Goal: Ask a question

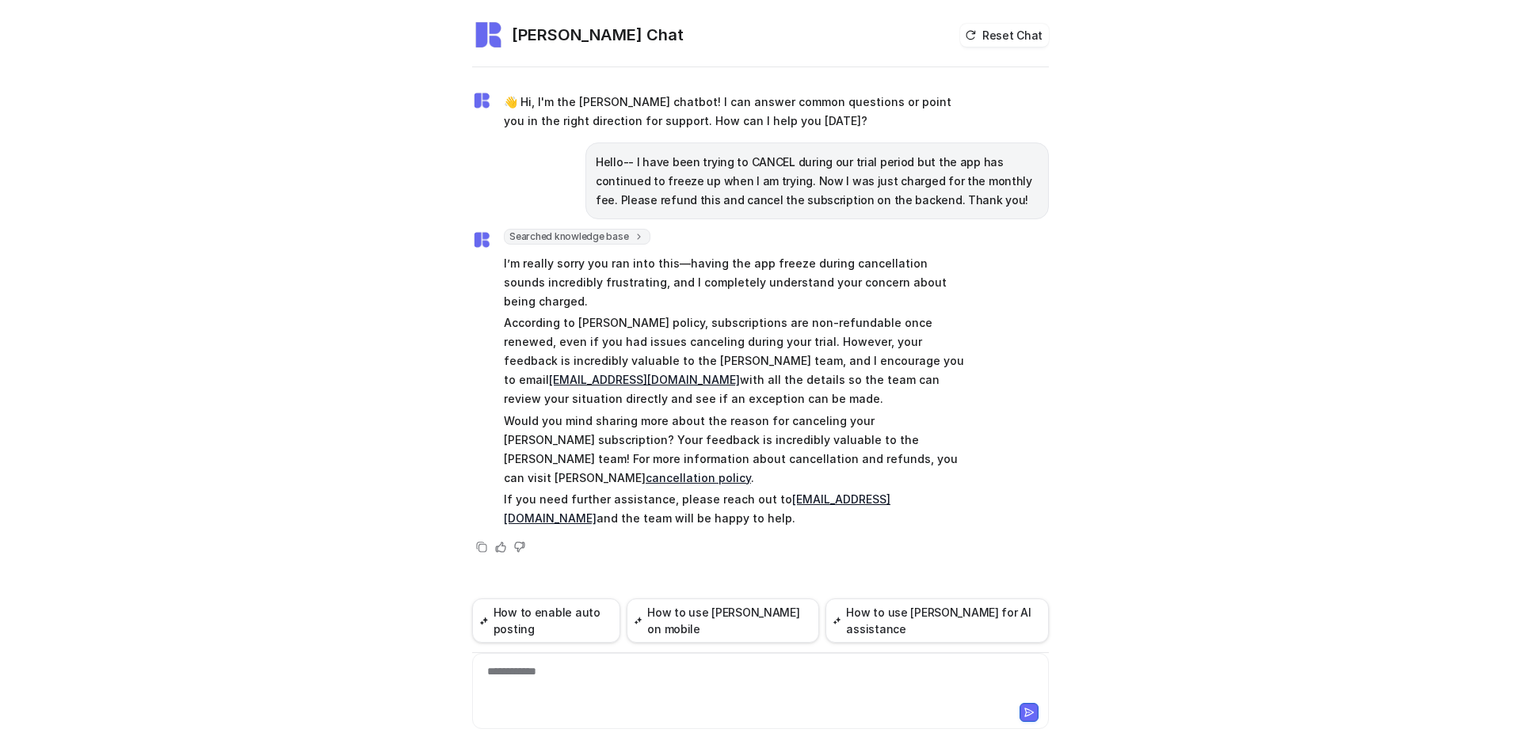
click at [604, 680] on div "**********" at bounding box center [760, 682] width 569 height 36
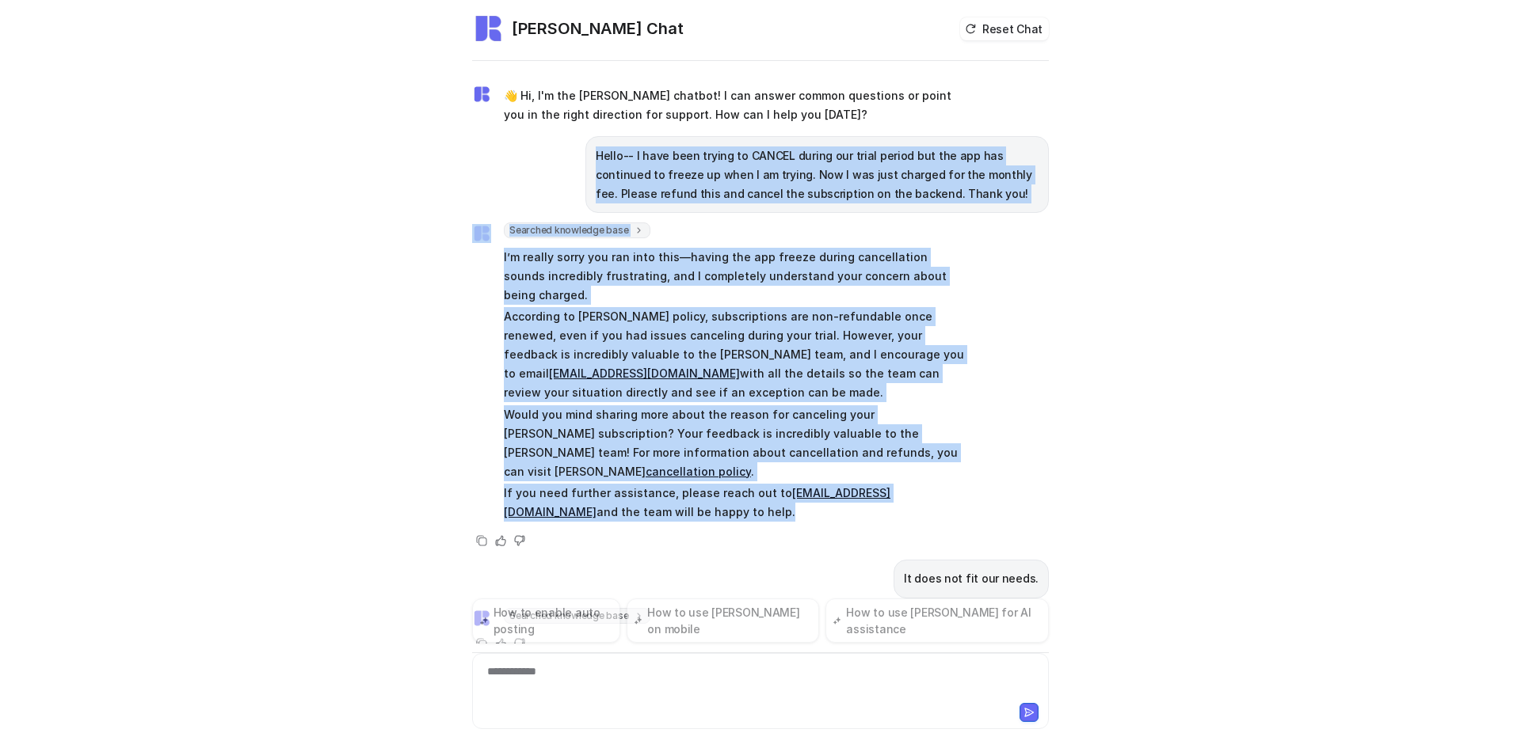
drag, startPoint x: 588, startPoint y: 154, endPoint x: 1106, endPoint y: 539, distance: 644.7
copy div "Lorem-- I dolo sita consec ad ELITSE doeius tem incid utlabo etd mag ali eni ad…"
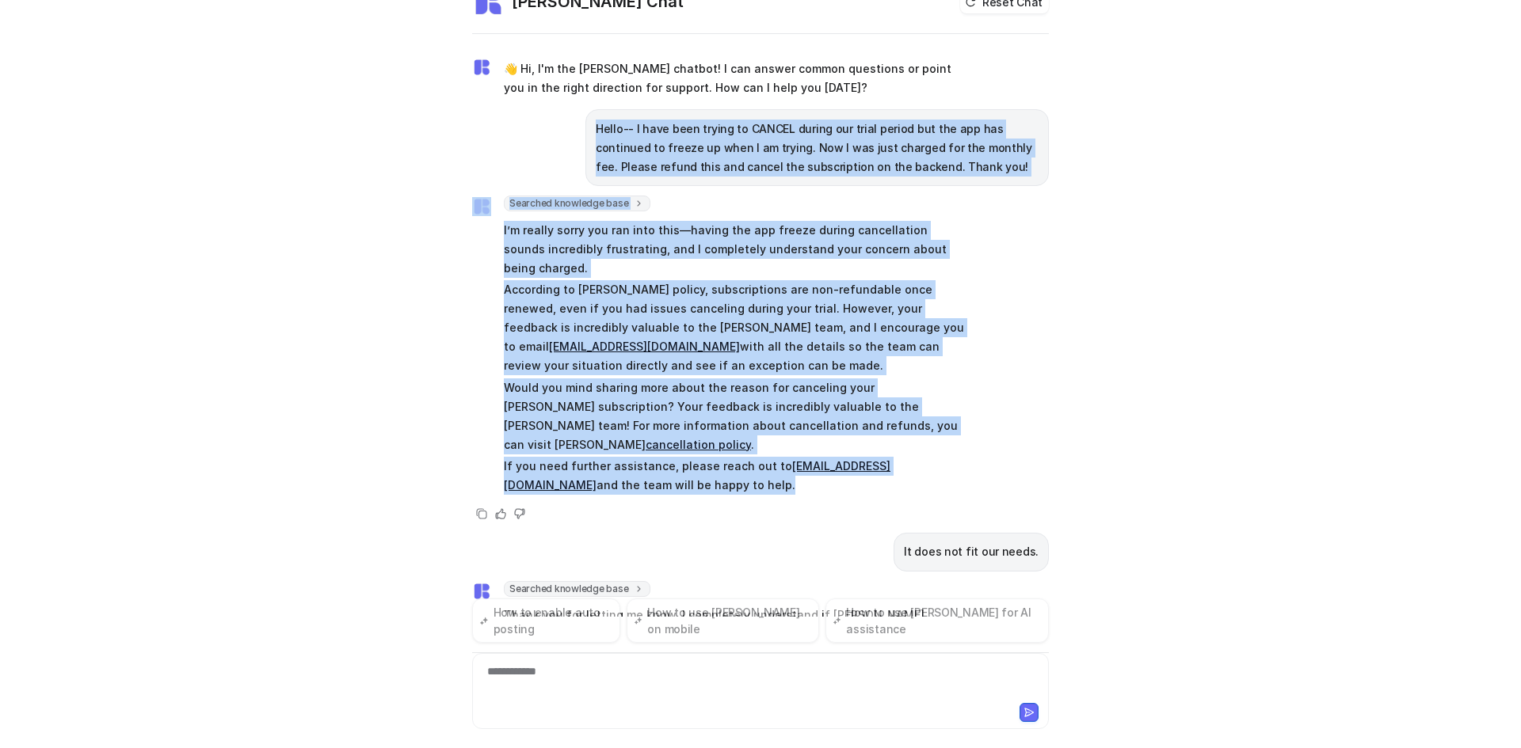
scroll to position [51, 0]
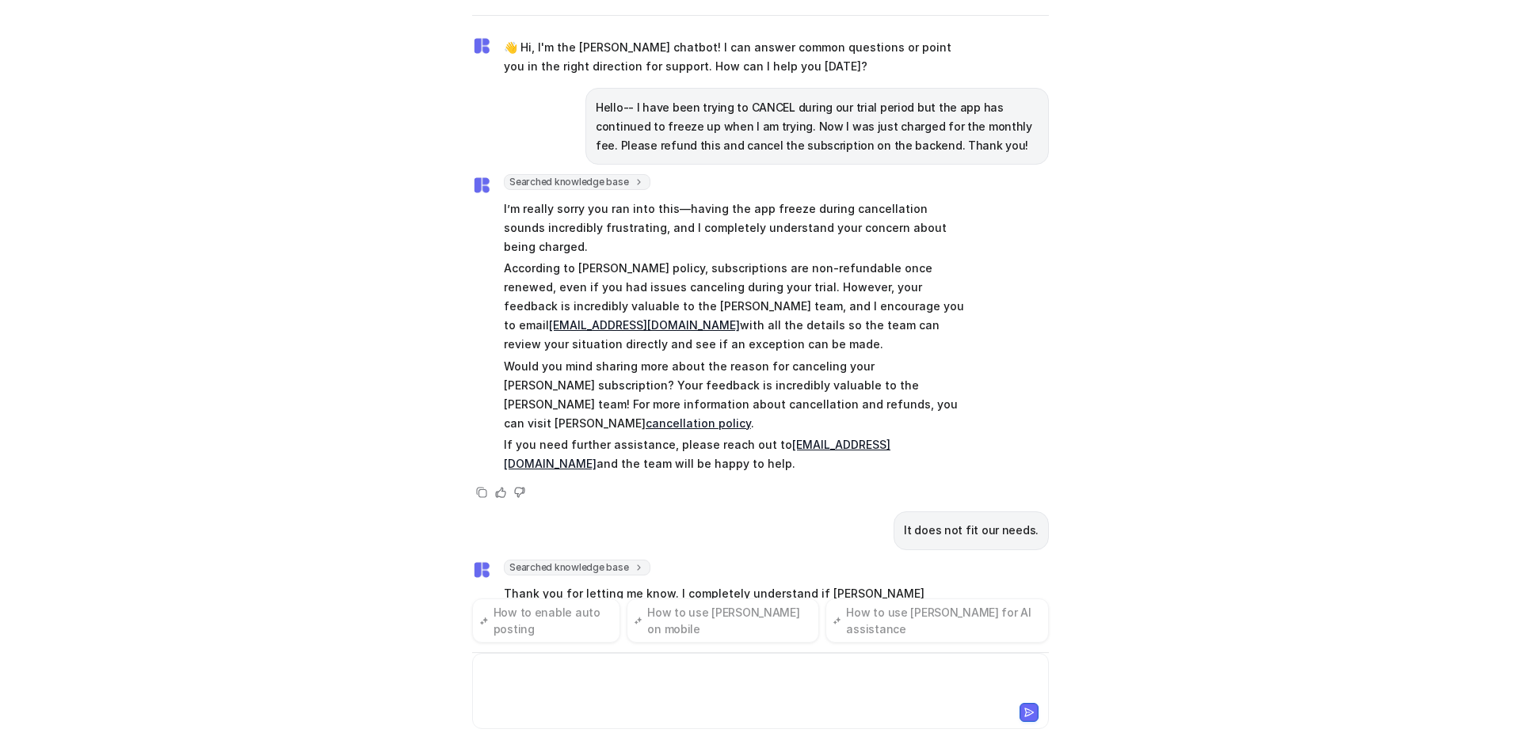
click at [522, 690] on div at bounding box center [760, 682] width 569 height 36
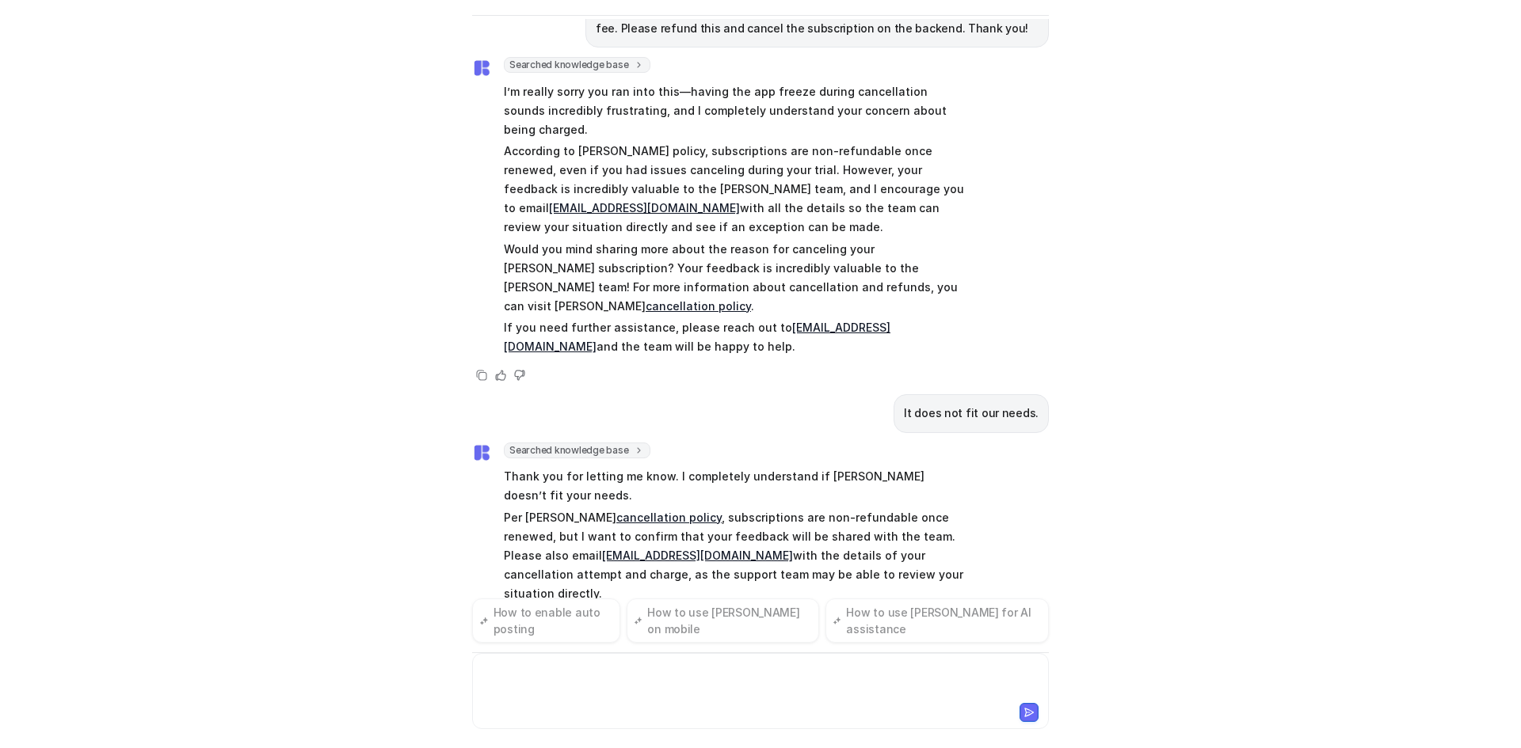
scroll to position [139, 0]
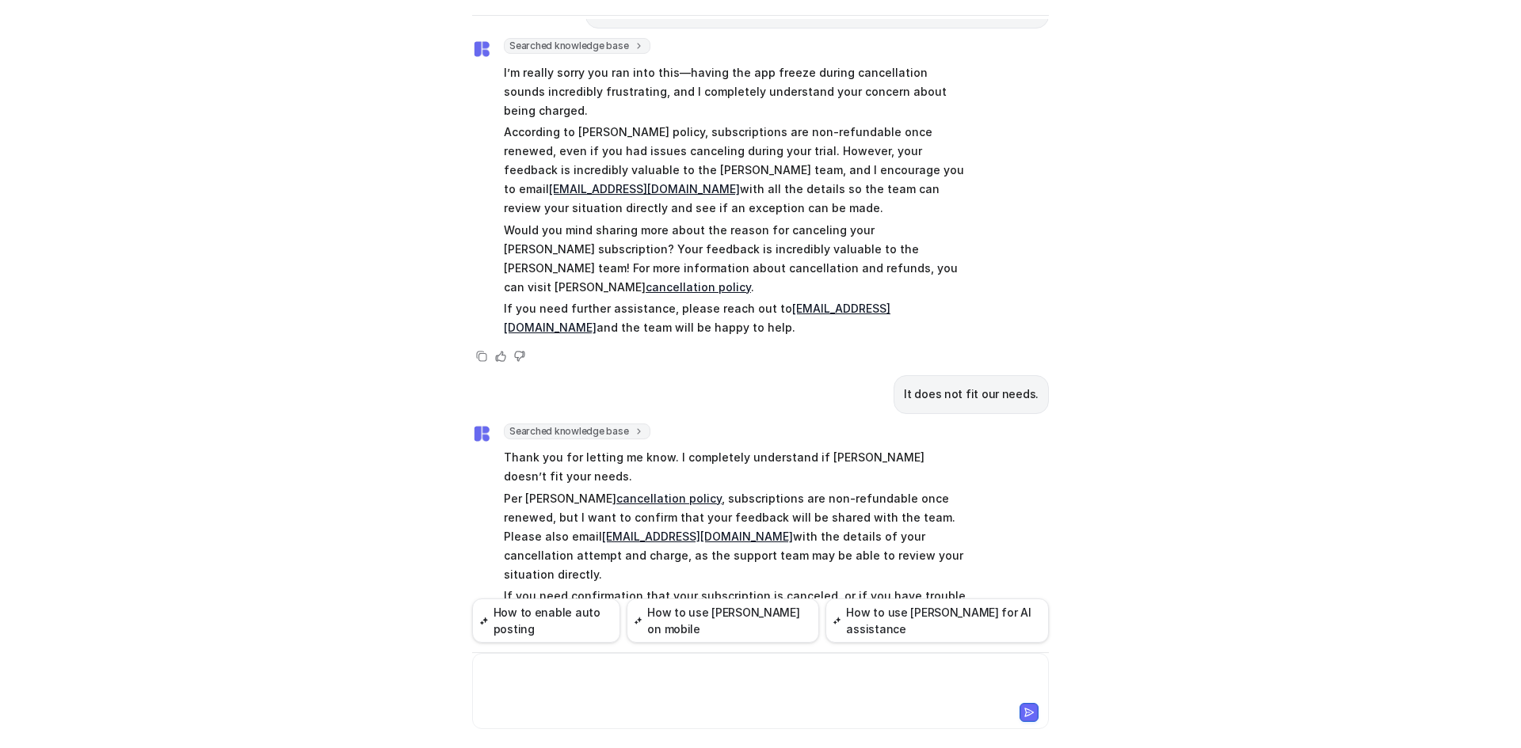
click at [621, 699] on div at bounding box center [760, 682] width 569 height 36
click at [625, 684] on div at bounding box center [760, 682] width 569 height 36
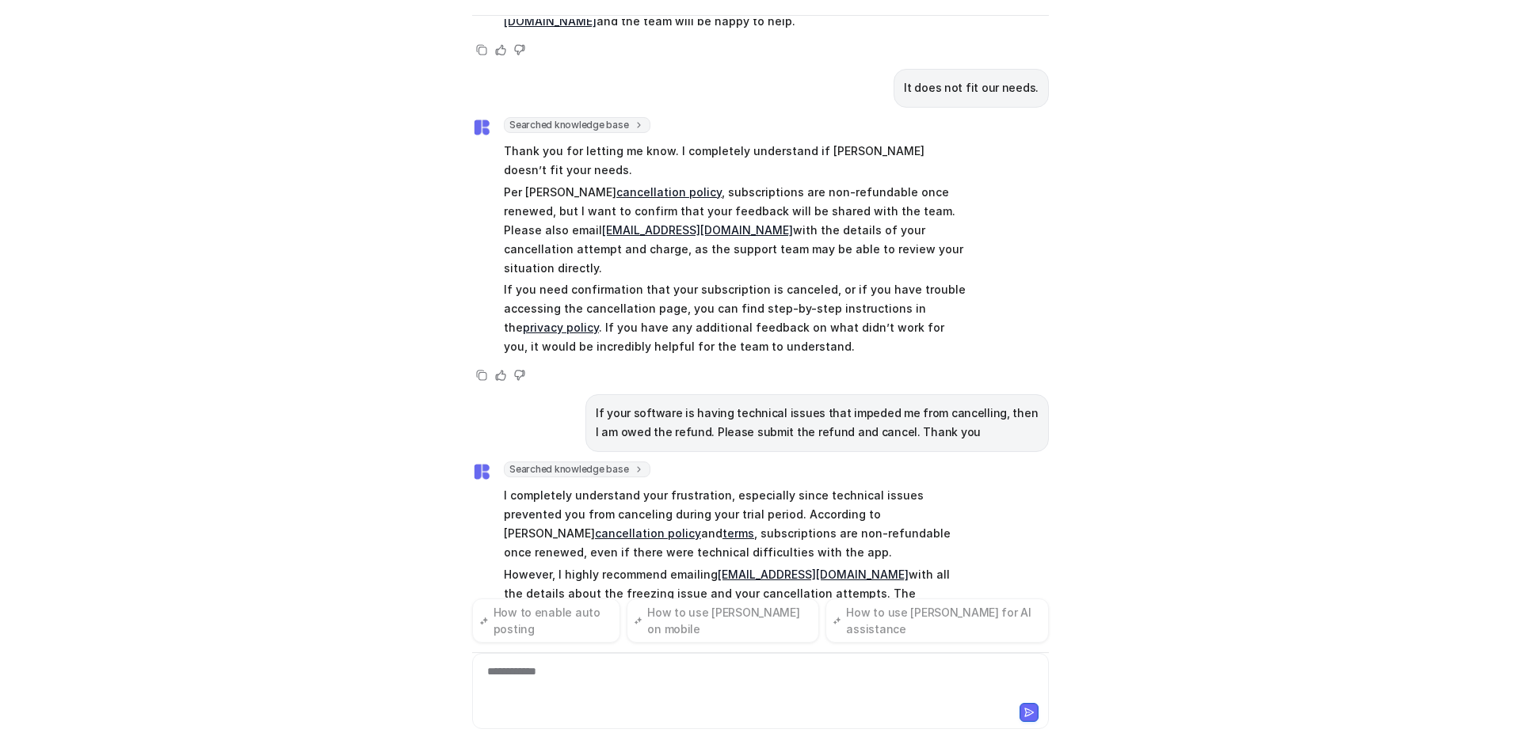
scroll to position [465, 0]
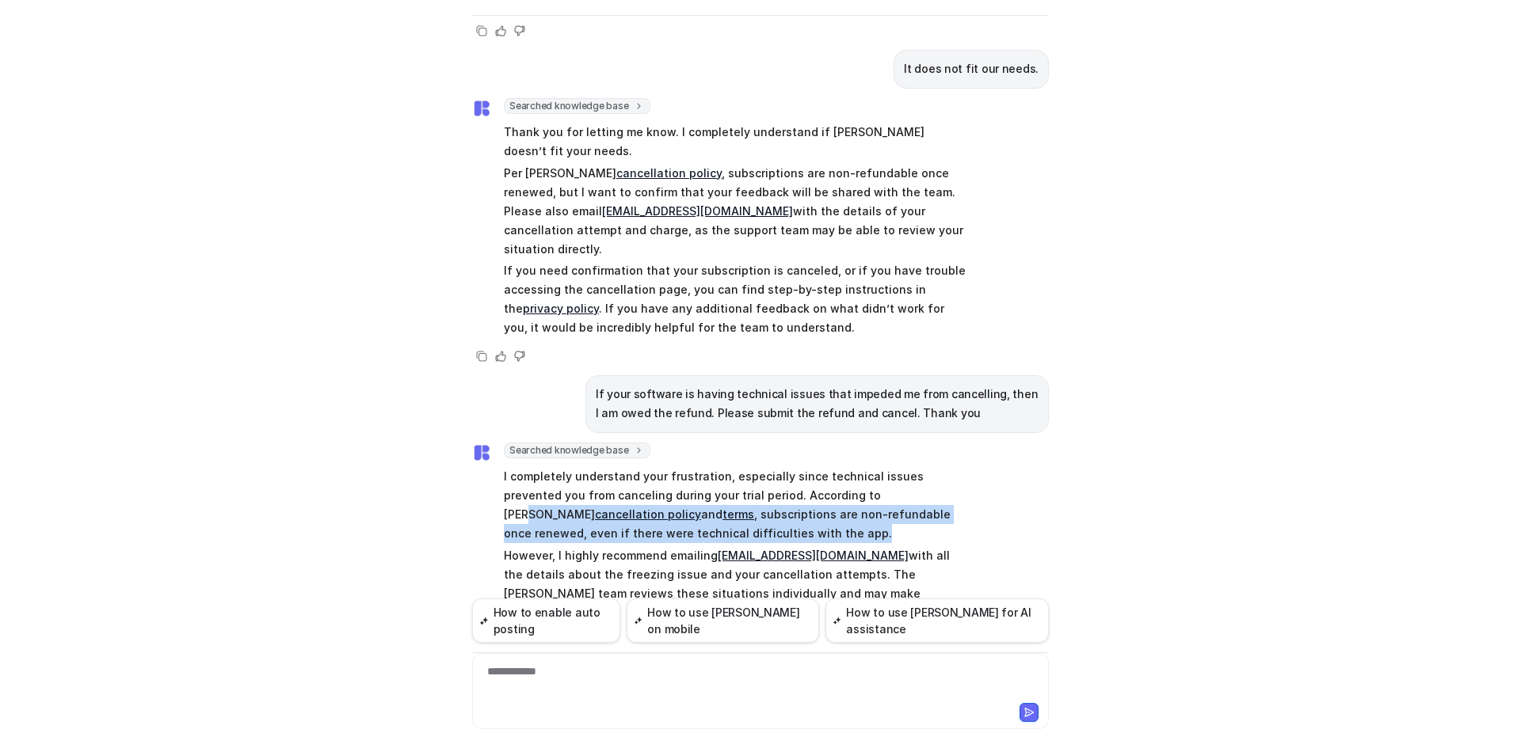
drag, startPoint x: 669, startPoint y: 437, endPoint x: 821, endPoint y: 395, distance: 157.0
click at [821, 467] on p "I completely understand your frustration, especially since technical issues pre…" at bounding box center [735, 505] width 463 height 76
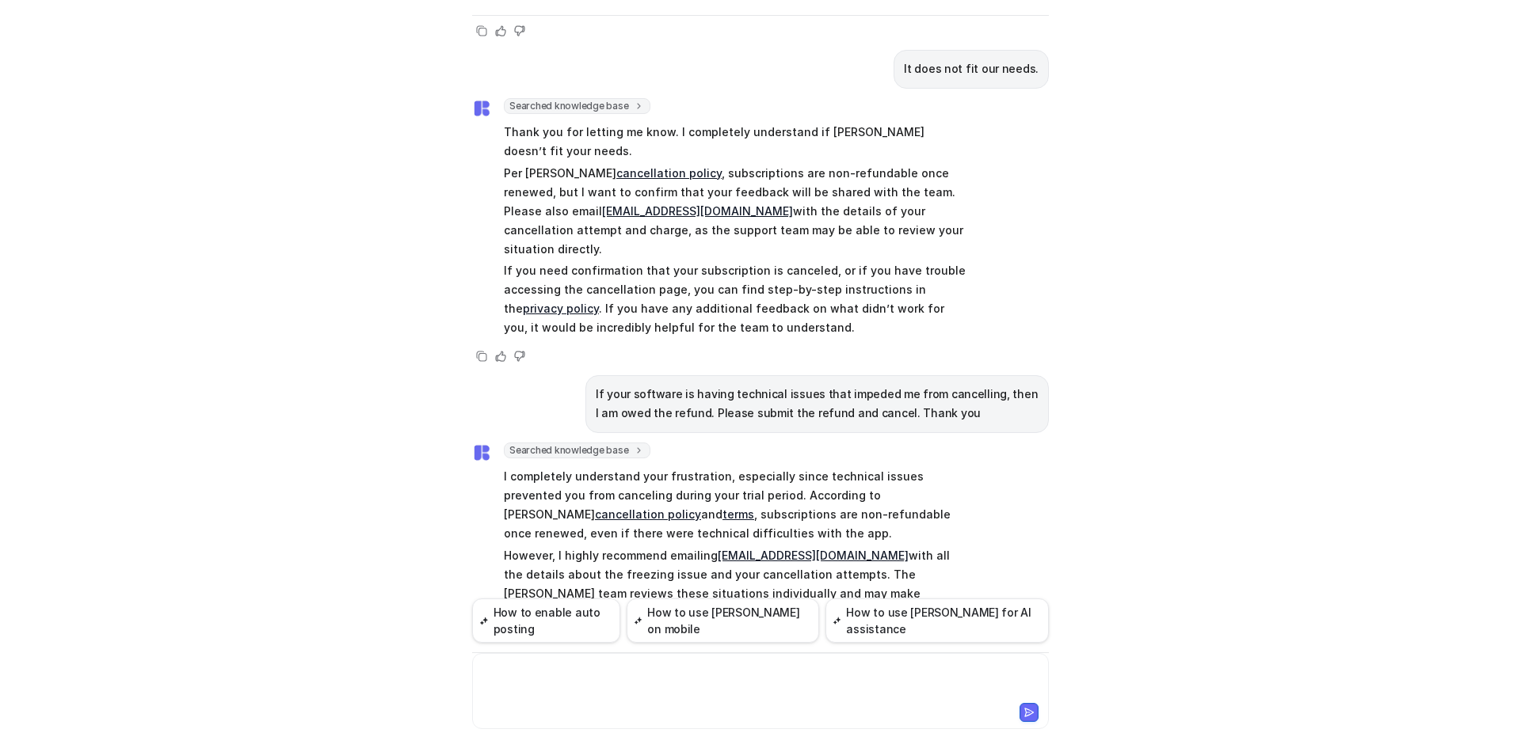
click at [717, 680] on div at bounding box center [760, 682] width 569 height 36
click at [691, 682] on div at bounding box center [760, 682] width 569 height 36
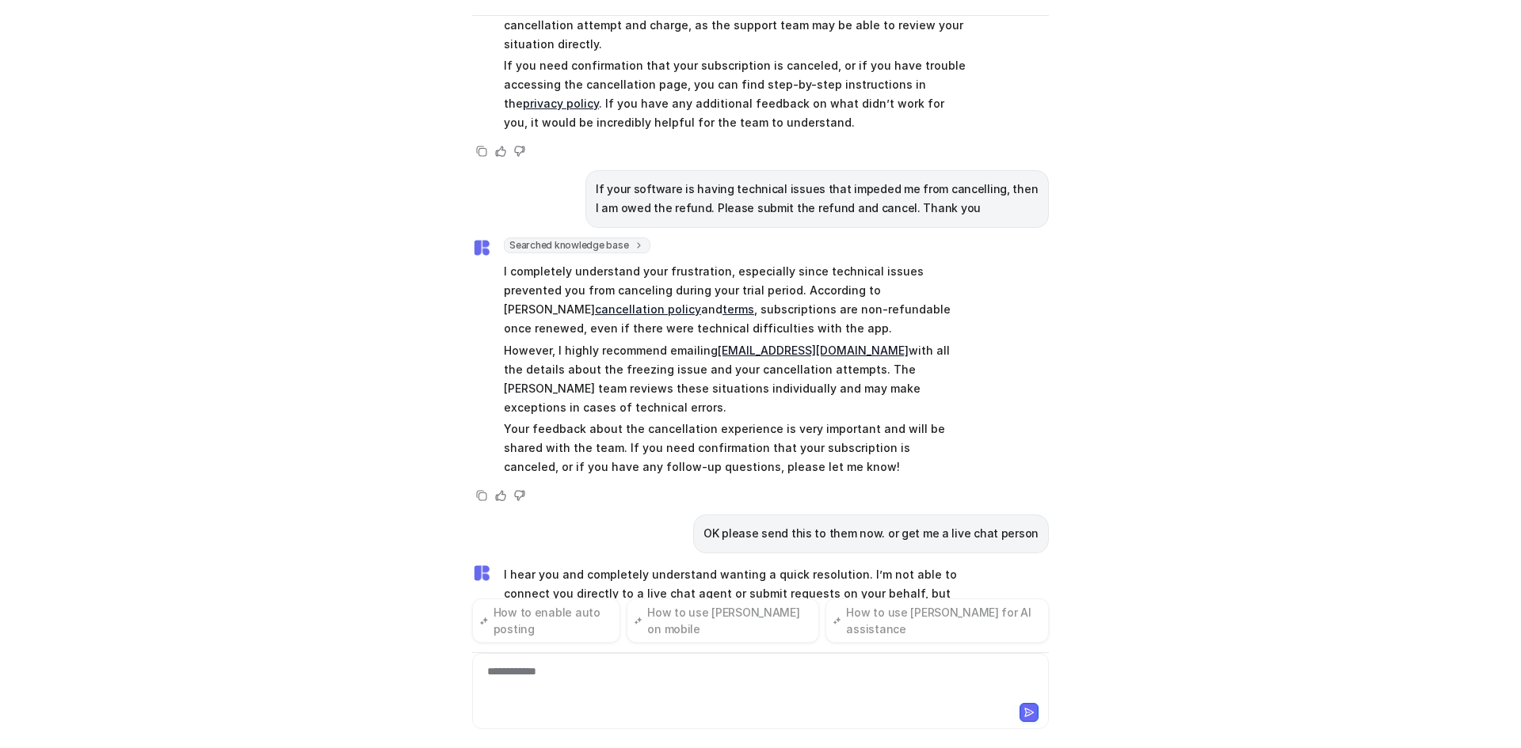
scroll to position [689, 0]
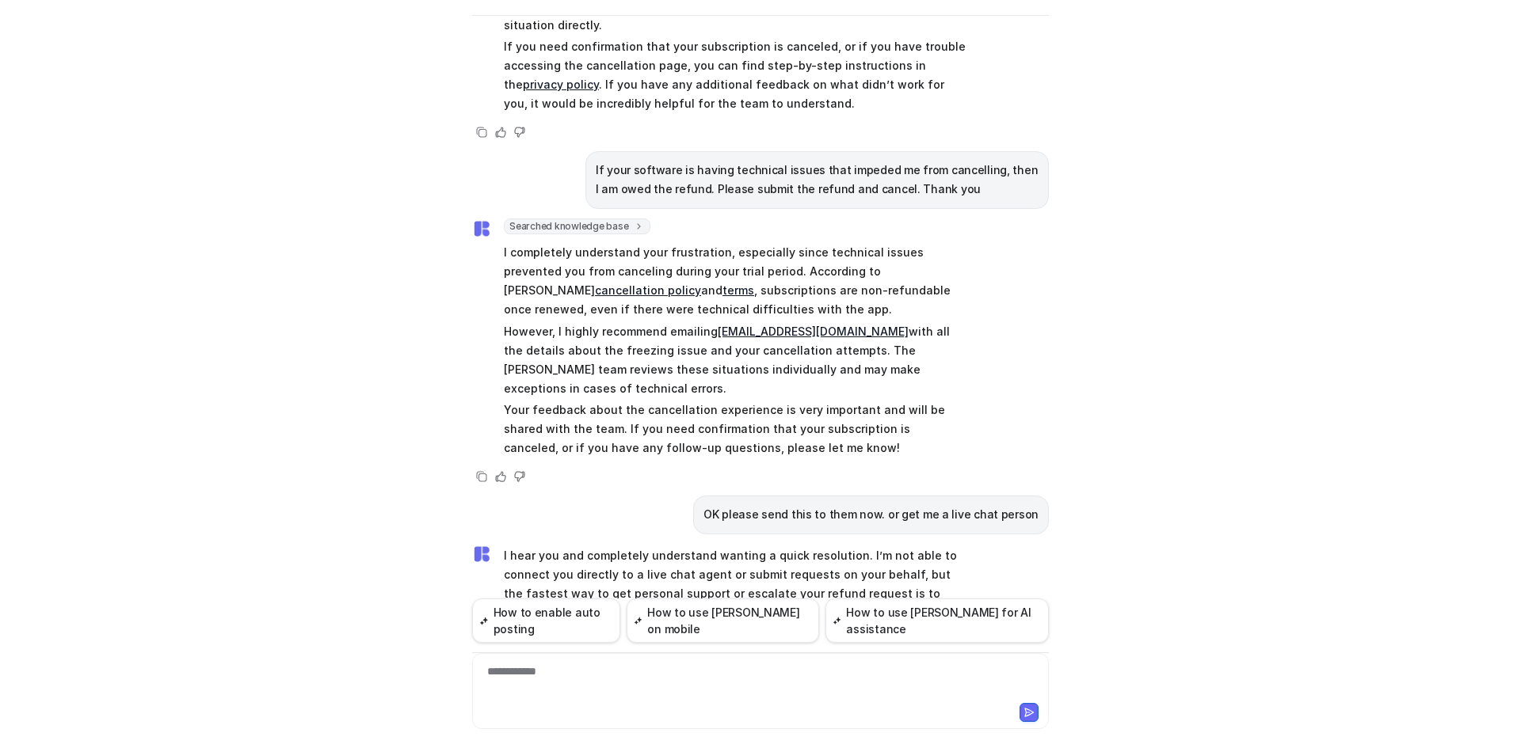
click at [554, 684] on div "**********" at bounding box center [760, 682] width 569 height 36
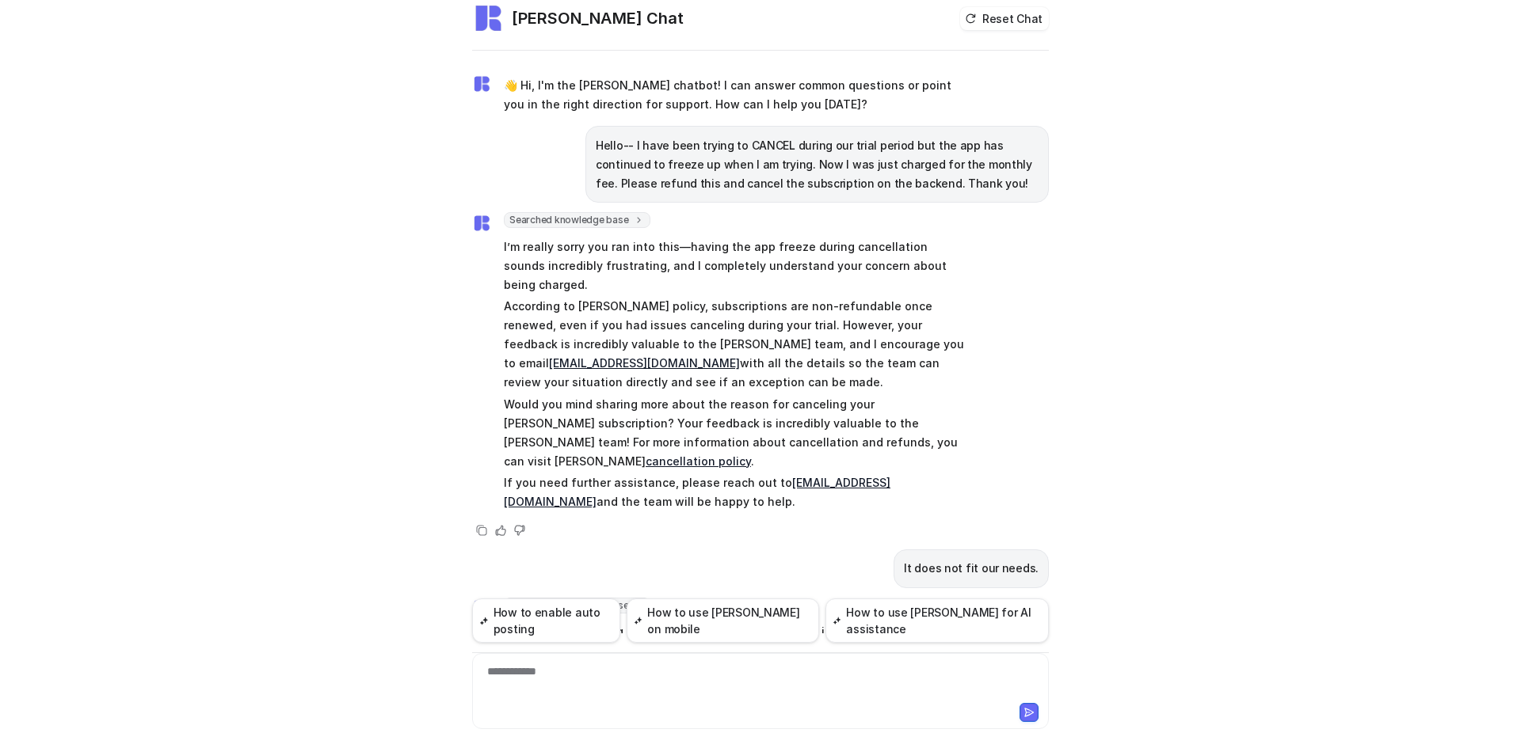
scroll to position [0, 0]
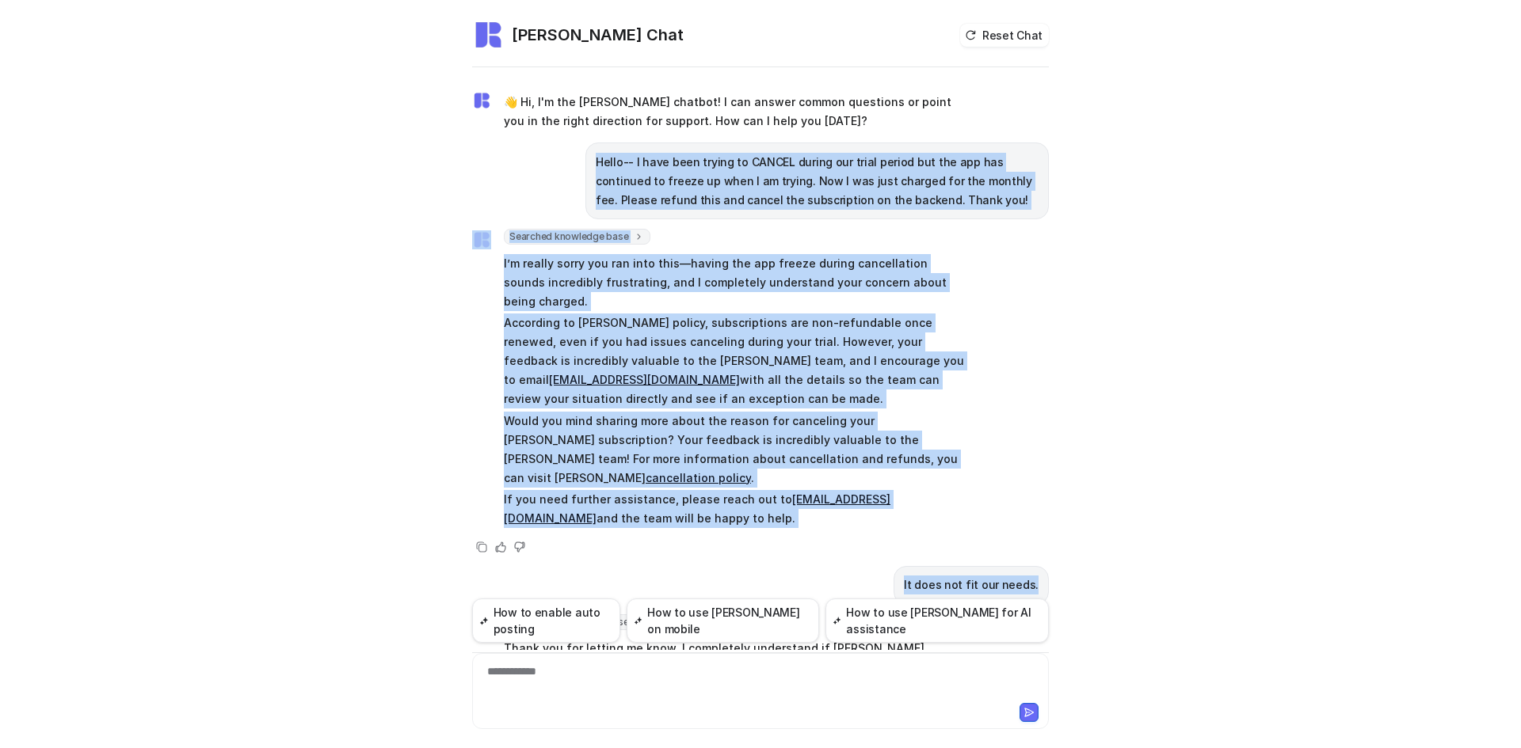
drag, startPoint x: 588, startPoint y: 165, endPoint x: 1064, endPoint y: 528, distance: 599.0
click at [1064, 528] on div "[PERSON_NAME] Chat Reset Chat 👋 Hi, I'm the [PERSON_NAME] chatbot! I can answer…" at bounding box center [760, 374] width 1521 height 748
copy div "Lorem-- I dolo sita consec ad ELITSE doeius tem incid utlabo etd mag ali eni ad…"
